Goal: Task Accomplishment & Management: Manage account settings

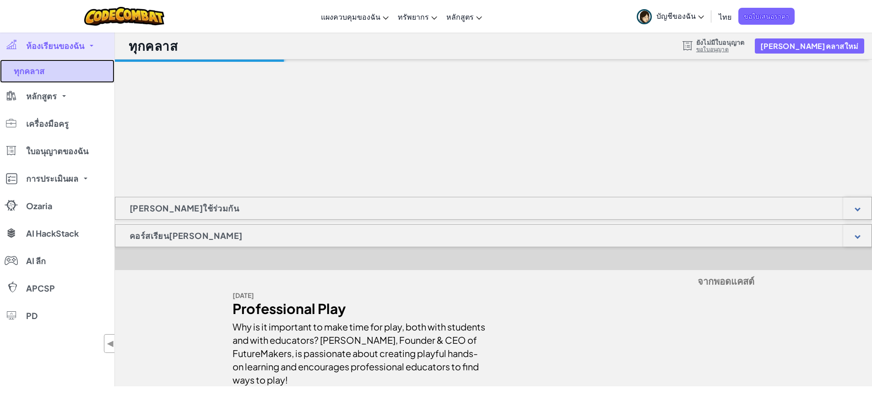
click at [47, 74] on link "ทุกคลาส" at bounding box center [57, 71] width 114 height 23
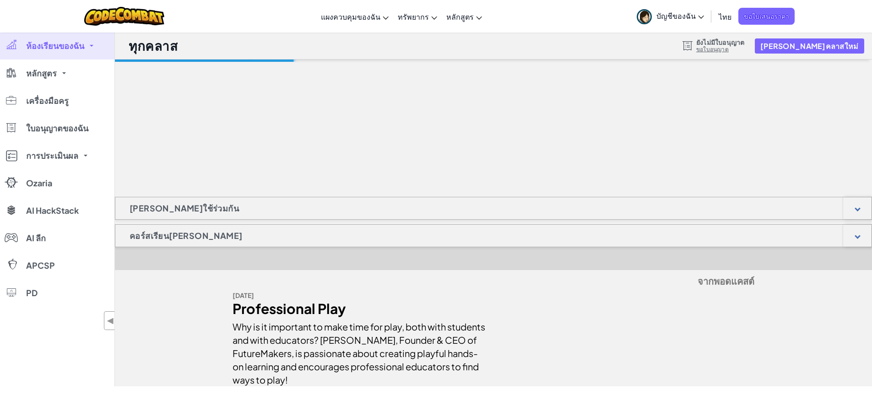
click at [93, 43] on link "ห้องเรียนของฉัน" at bounding box center [57, 45] width 114 height 27
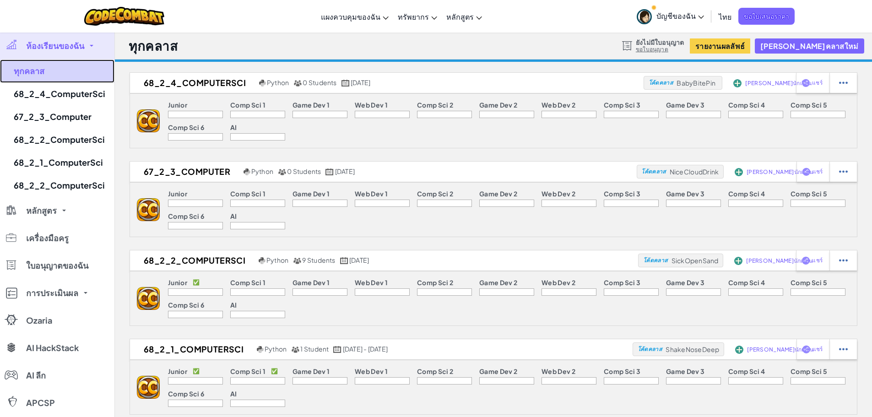
click at [41, 71] on link "ทุกคลาส" at bounding box center [57, 71] width 114 height 23
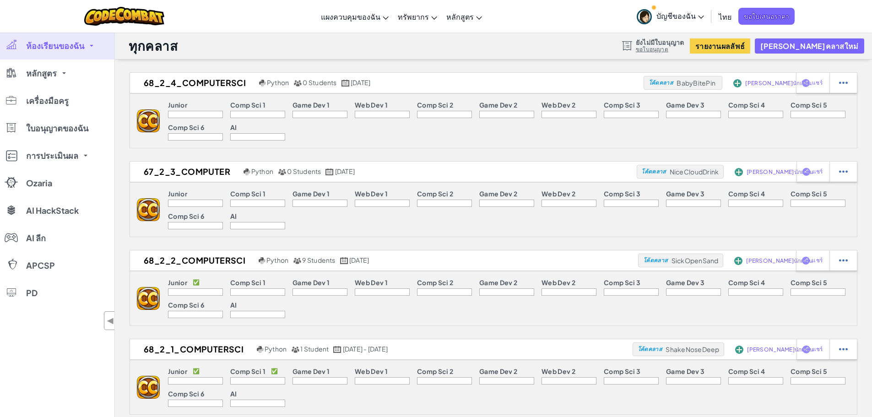
click at [41, 71] on span "หลักสูตร" at bounding box center [41, 73] width 31 height 8
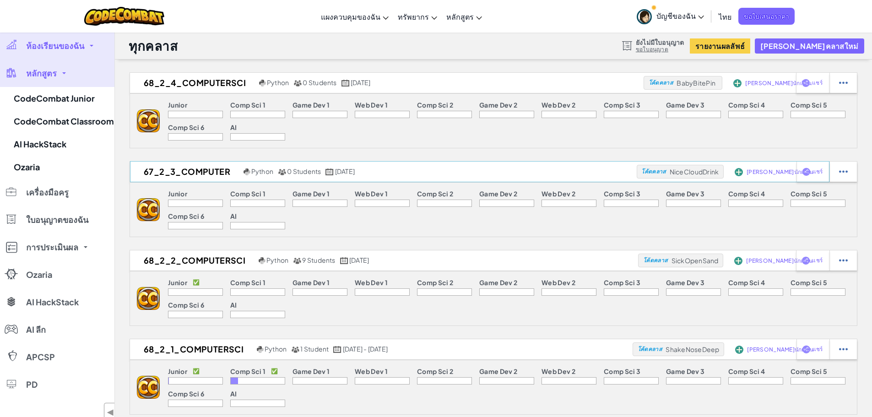
click at [738, 87] on img at bounding box center [738, 83] width 8 height 8
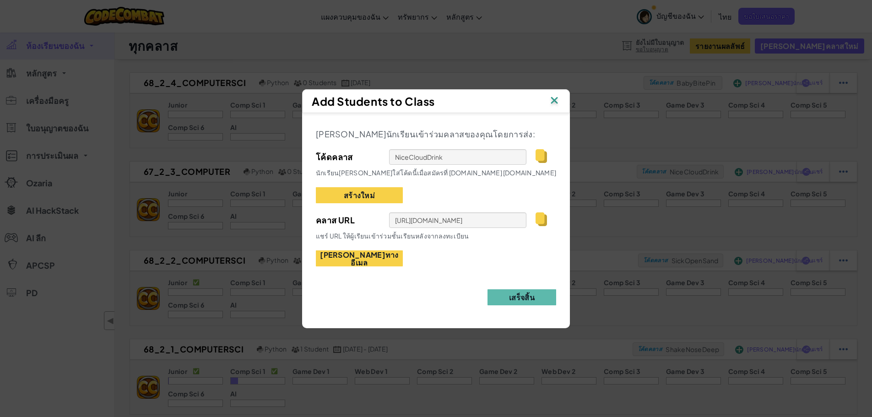
click at [538, 221] on img at bounding box center [541, 219] width 11 height 14
click at [536, 155] on img at bounding box center [541, 156] width 11 height 14
click at [555, 100] on img at bounding box center [555, 101] width 12 height 14
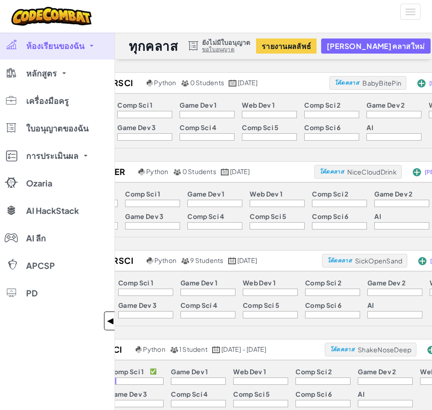
click at [111, 321] on span "◀" at bounding box center [111, 320] width 8 height 13
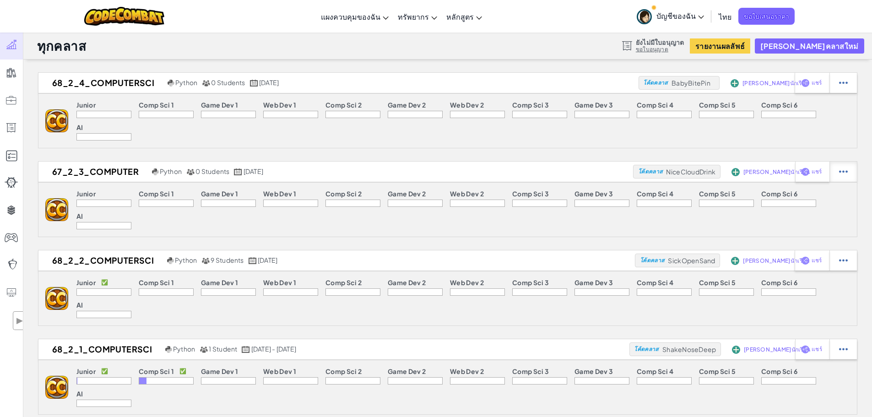
click at [850, 93] on div at bounding box center [843, 83] width 27 height 20
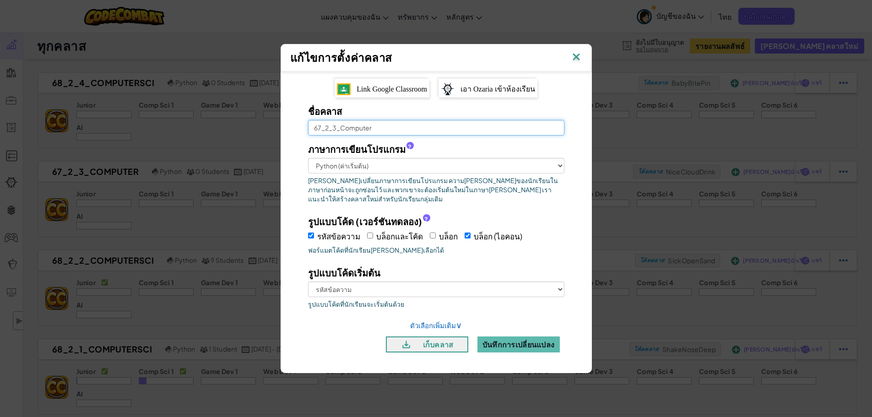
click at [324, 130] on input "67_2_3_Computer" at bounding box center [436, 128] width 256 height 16
click at [317, 128] on input "67_2_3_Computer" at bounding box center [436, 128] width 256 height 16
type input "68_2_3_Computer"
click at [497, 339] on button "บันทึกการเปลี่ยนแปลง" at bounding box center [519, 345] width 82 height 16
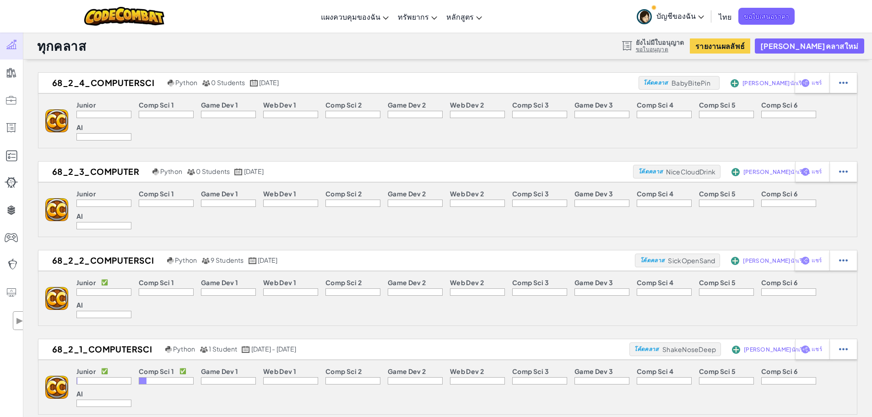
click at [176, 118] on div at bounding box center [166, 114] width 55 height 7
click at [163, 109] on p "Comp Sci 1" at bounding box center [156, 104] width 35 height 7
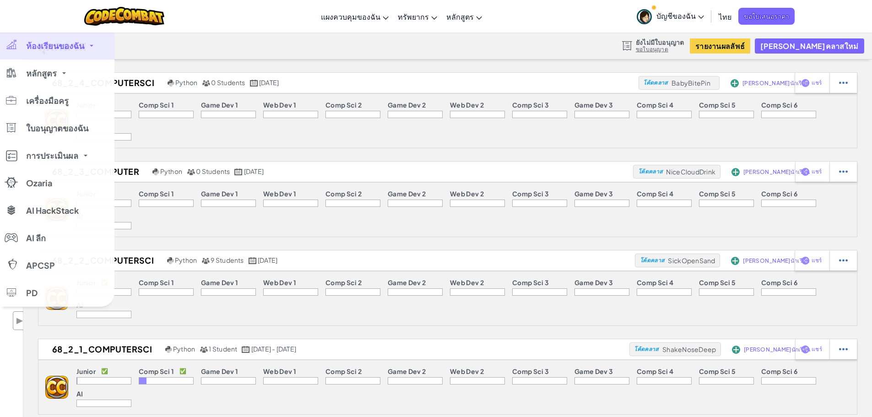
click at [18, 318] on span "▶" at bounding box center [20, 320] width 8 height 13
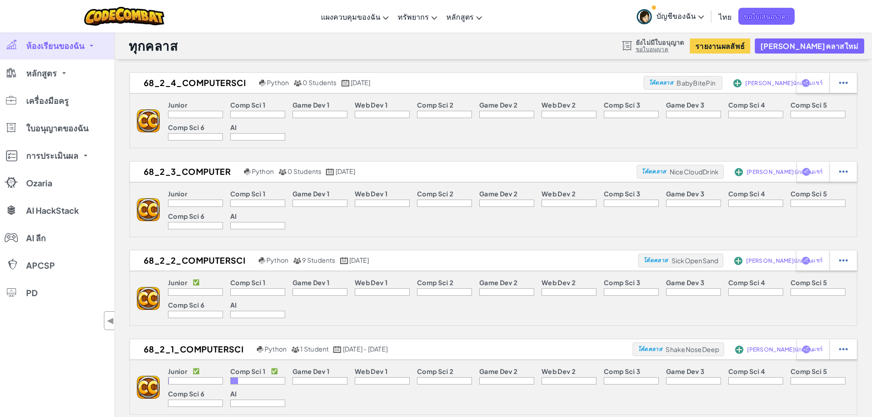
click at [92, 45] on span at bounding box center [92, 46] width 4 height 2
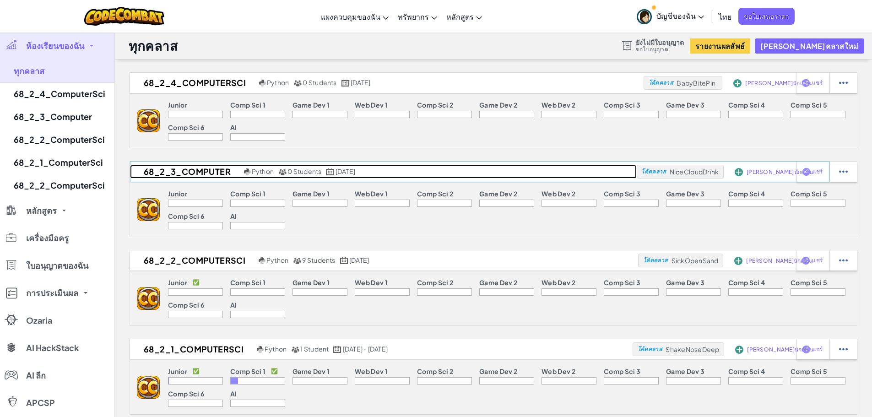
click at [182, 169] on h2 "68_2_3_Computer" at bounding box center [186, 172] width 112 height 14
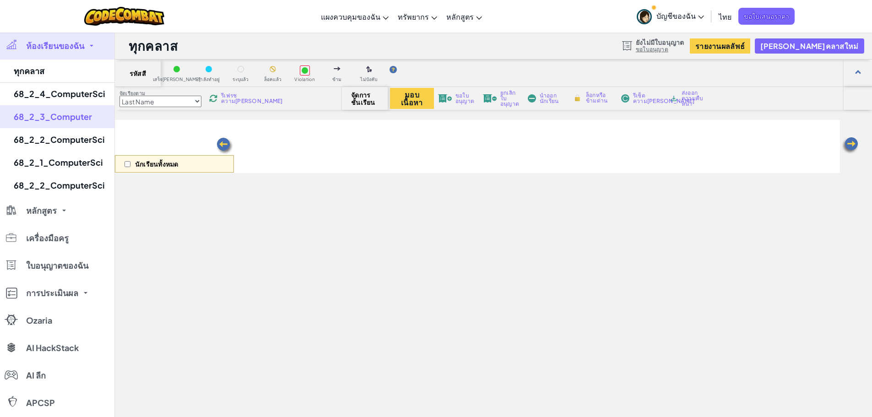
select select "560f1a9f22961295f9427742"
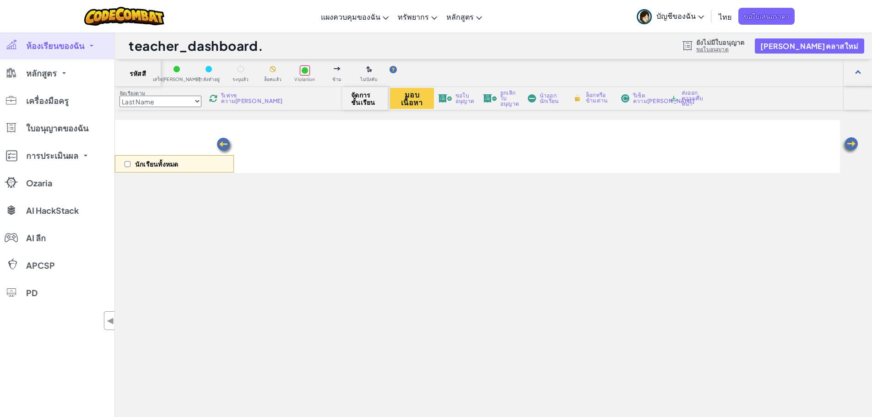
select select "560f1a9f22961295f9427742"
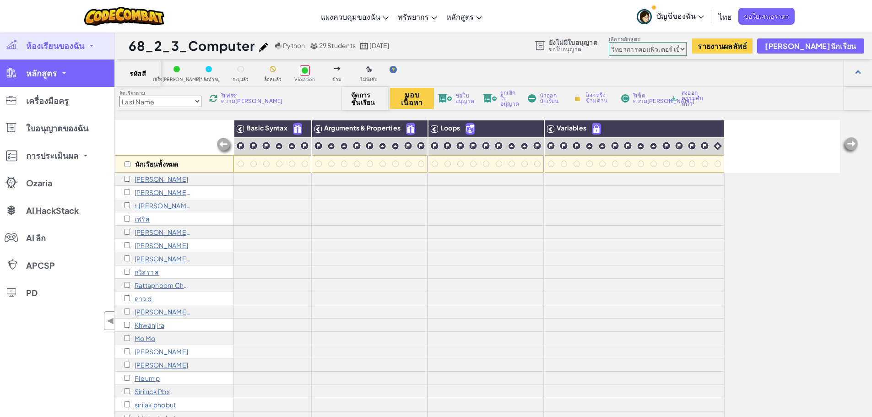
click at [54, 74] on span "หลักสูตร" at bounding box center [41, 73] width 31 height 8
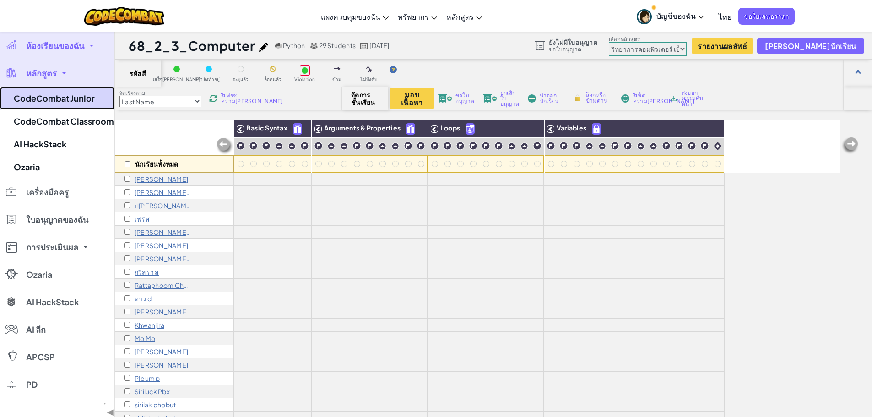
click at [82, 99] on link "CodeCombat Junior" at bounding box center [57, 98] width 114 height 23
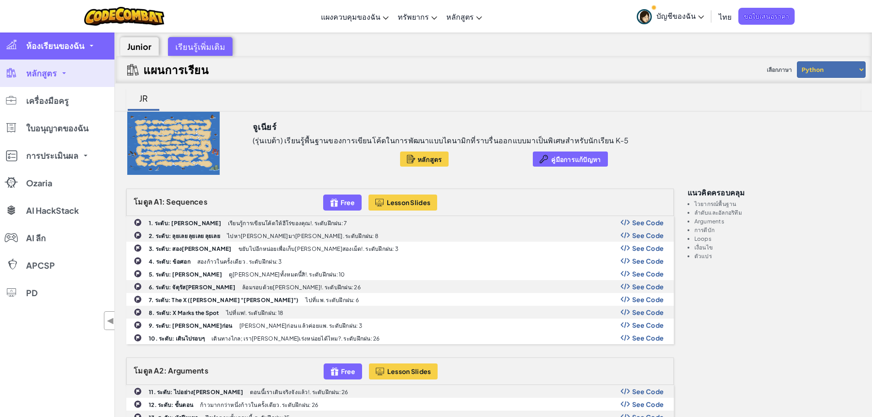
click at [87, 44] on link "ห้องเรียนของฉัน" at bounding box center [57, 45] width 114 height 27
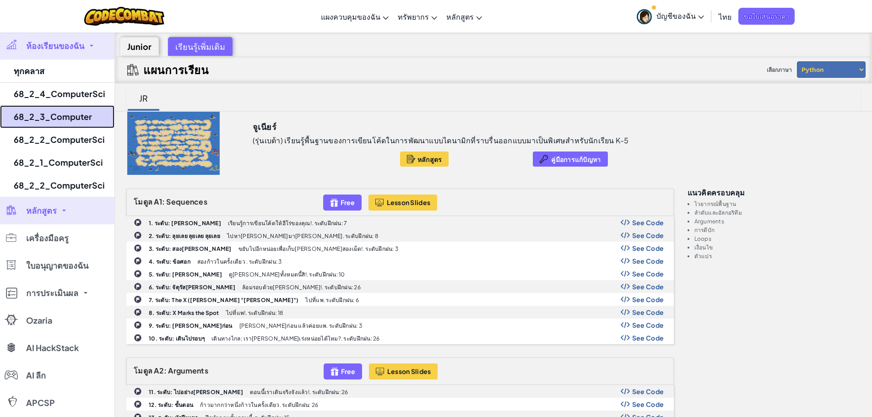
click at [73, 118] on link "68_2_3_Computer" at bounding box center [57, 116] width 114 height 23
select select "560f1a9f22961295f9427742"
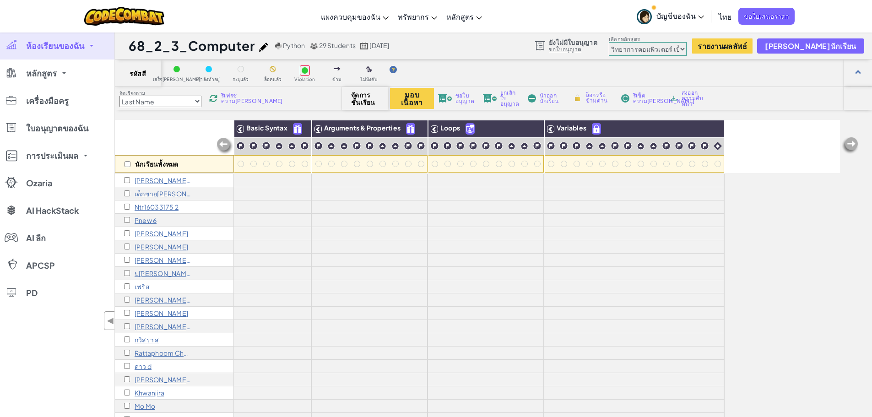
click at [92, 44] on link "ห้องเรียนของฉัน" at bounding box center [57, 45] width 114 height 27
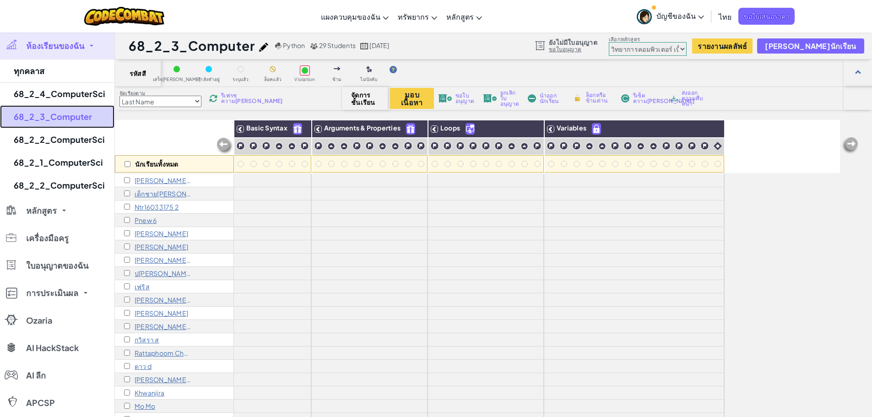
click at [79, 117] on link "68_2_3_Computer" at bounding box center [57, 116] width 114 height 23
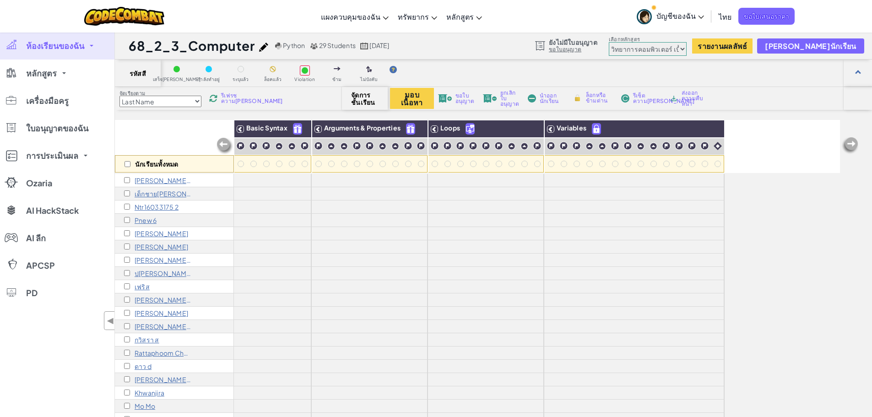
click at [84, 45] on span "ห้องเรียนของฉัน" at bounding box center [55, 46] width 58 height 8
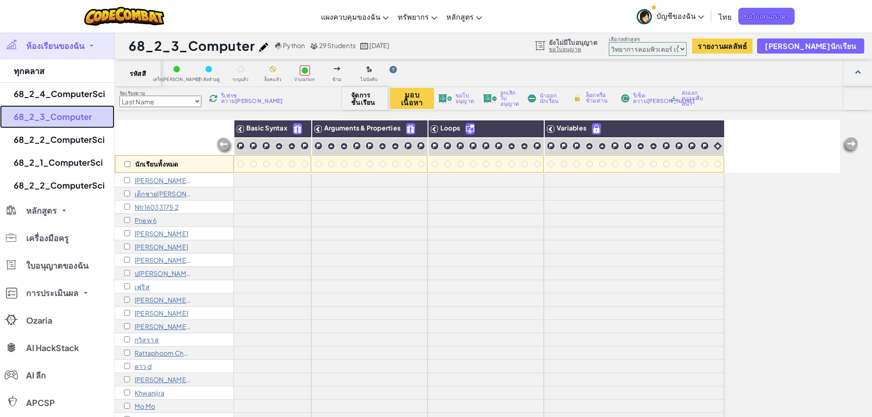
click at [76, 117] on link "68_2_3_Computer" at bounding box center [57, 116] width 114 height 23
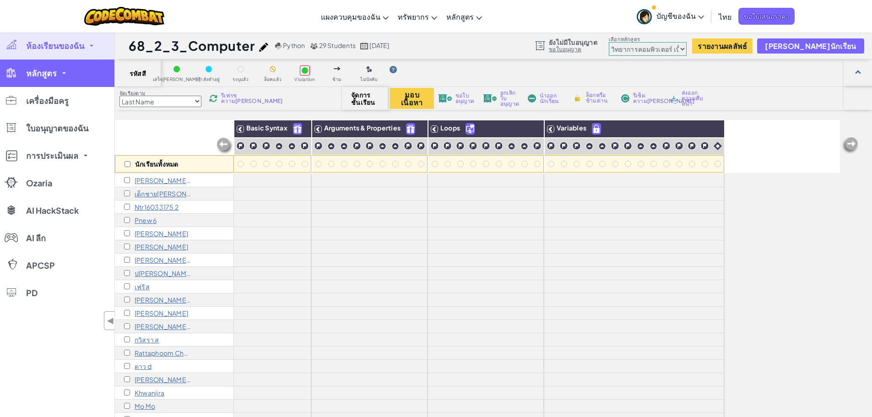
click at [66, 68] on link "หลักสูตร" at bounding box center [57, 73] width 114 height 27
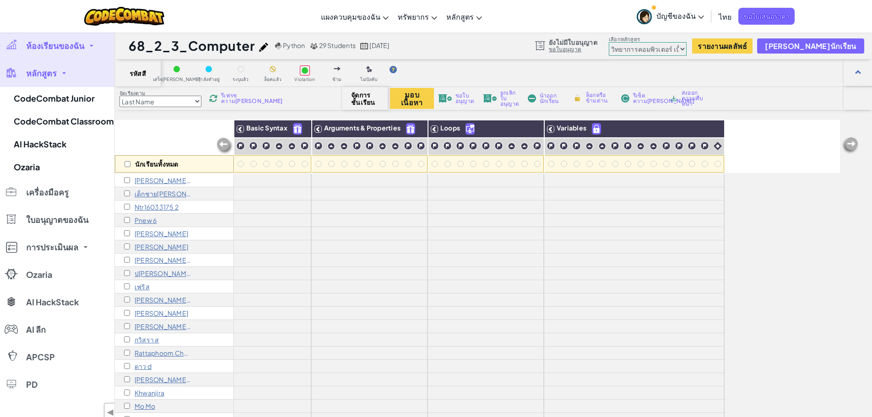
click at [92, 49] on link "ห้องเรียนของฉัน" at bounding box center [57, 45] width 114 height 27
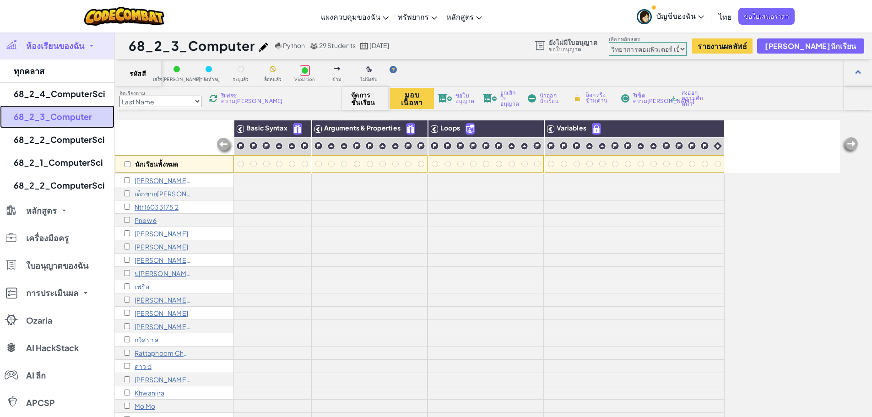
click at [67, 119] on link "68_2_3_Computer" at bounding box center [57, 116] width 114 height 23
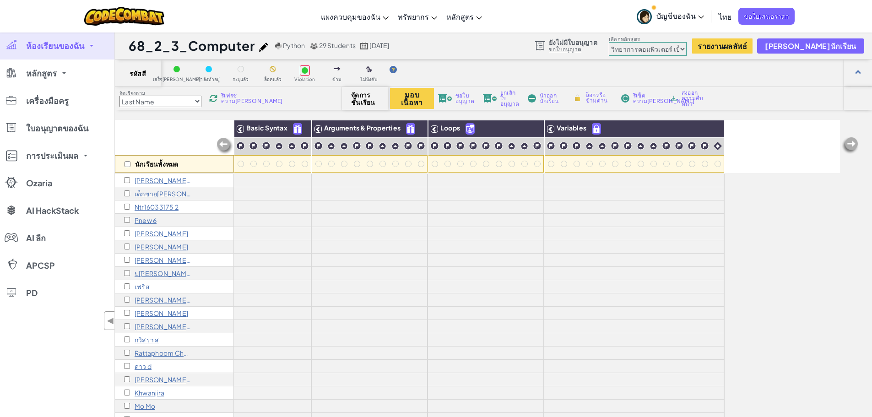
click at [84, 42] on span "ห้องเรียนของฉัน" at bounding box center [55, 46] width 58 height 8
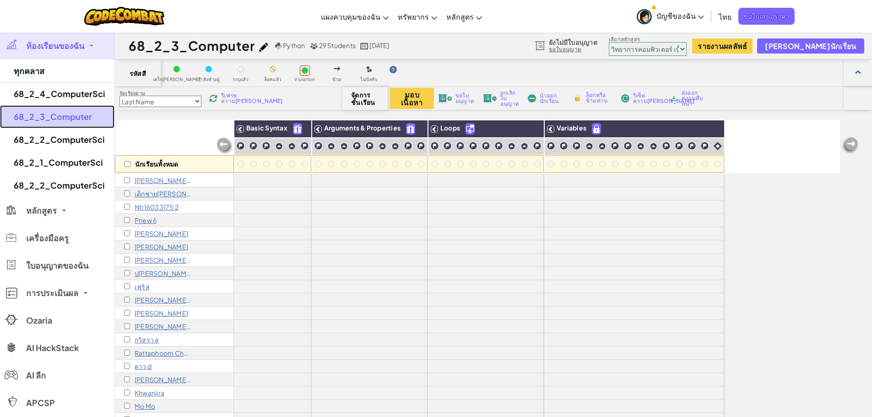
click at [55, 123] on link "68_2_3_Computer" at bounding box center [57, 116] width 114 height 23
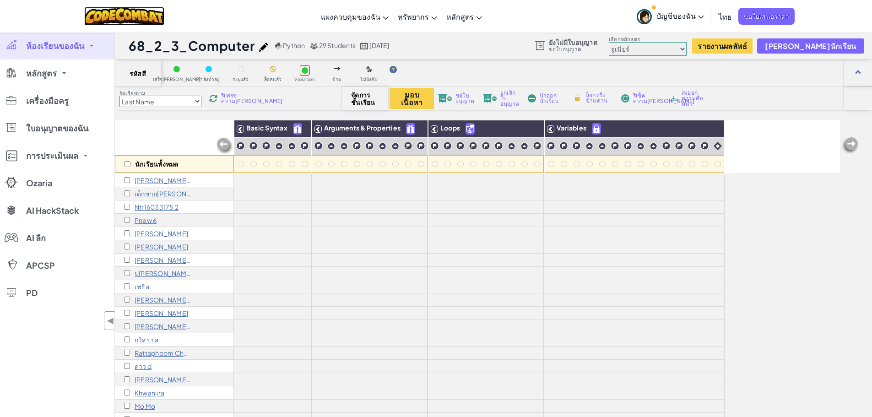
click at [114, 18] on img at bounding box center [124, 16] width 80 height 19
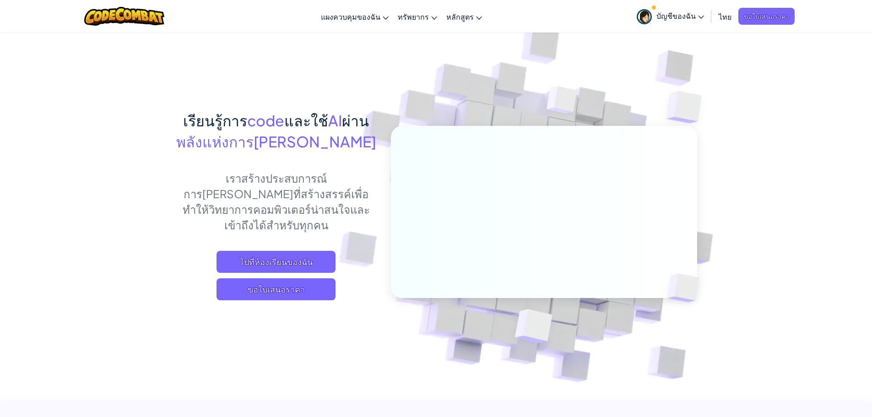
click at [696, 21] on link "บัญชีของฉัน" at bounding box center [670, 16] width 76 height 29
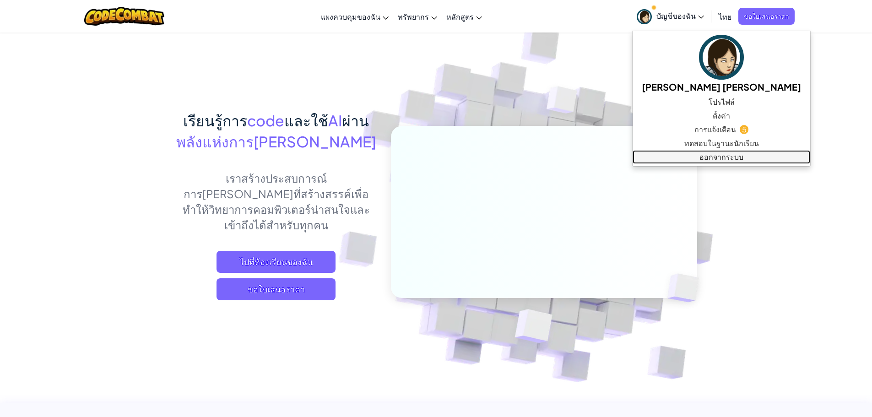
click at [686, 153] on link "ออกจากระบบ" at bounding box center [722, 157] width 178 height 14
